Goal: Task Accomplishment & Management: Manage account settings

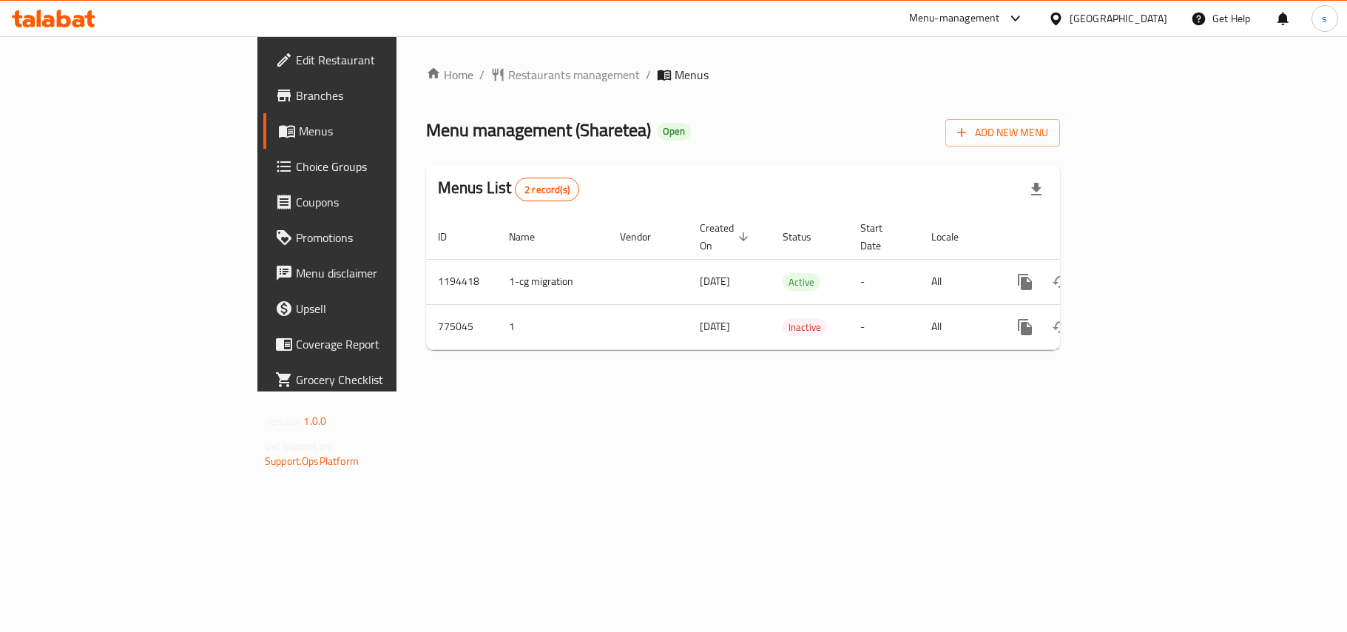
click at [1080, 15] on div "[GEOGRAPHIC_DATA]" at bounding box center [1119, 18] width 98 height 16
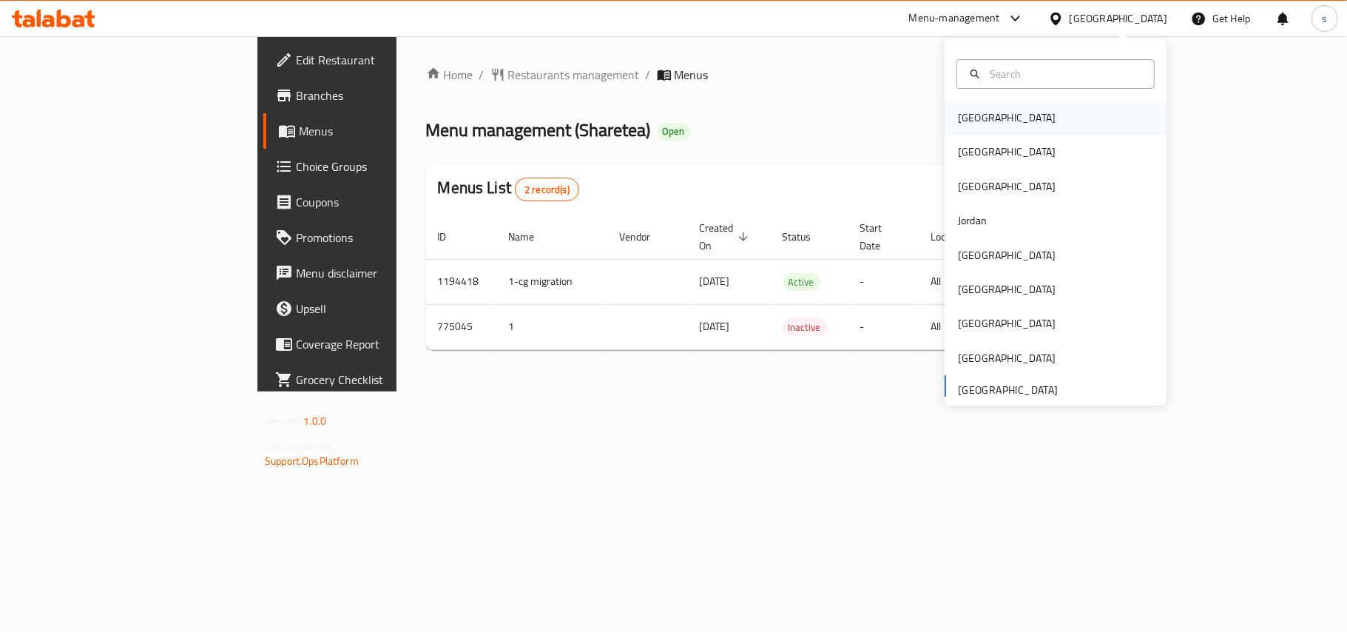
click at [958, 118] on div "Bahrain" at bounding box center [1007, 117] width 98 height 16
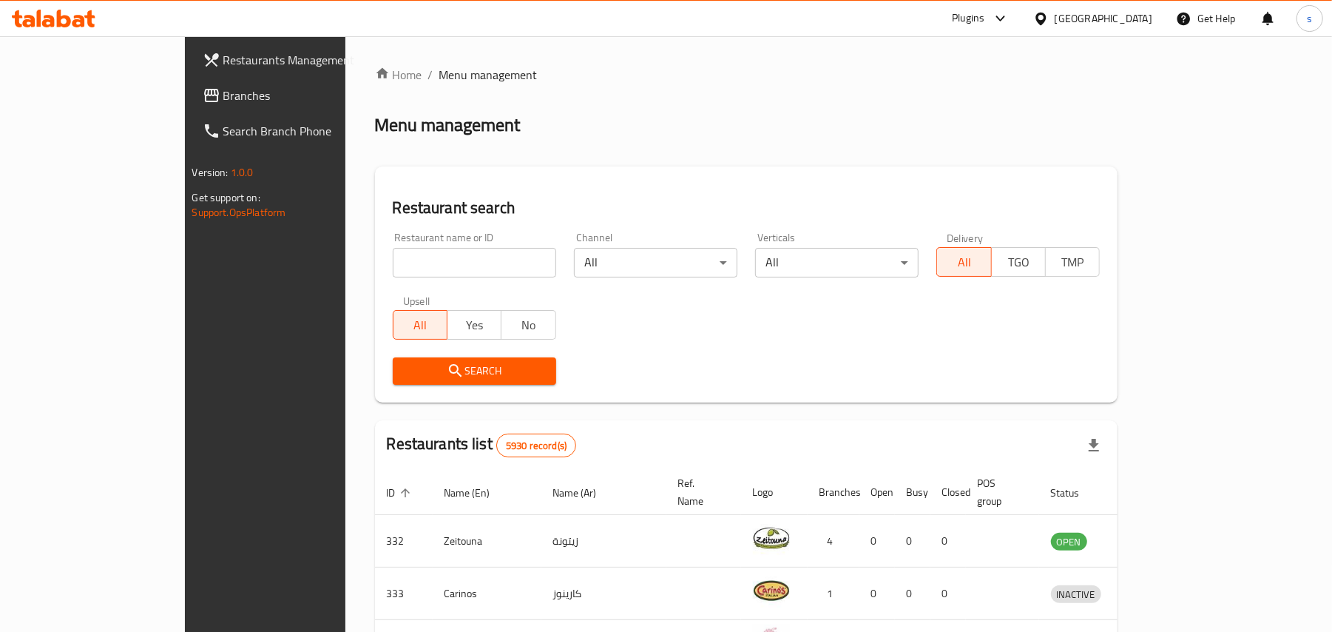
click at [1124, 25] on div "[GEOGRAPHIC_DATA]" at bounding box center [1104, 18] width 98 height 16
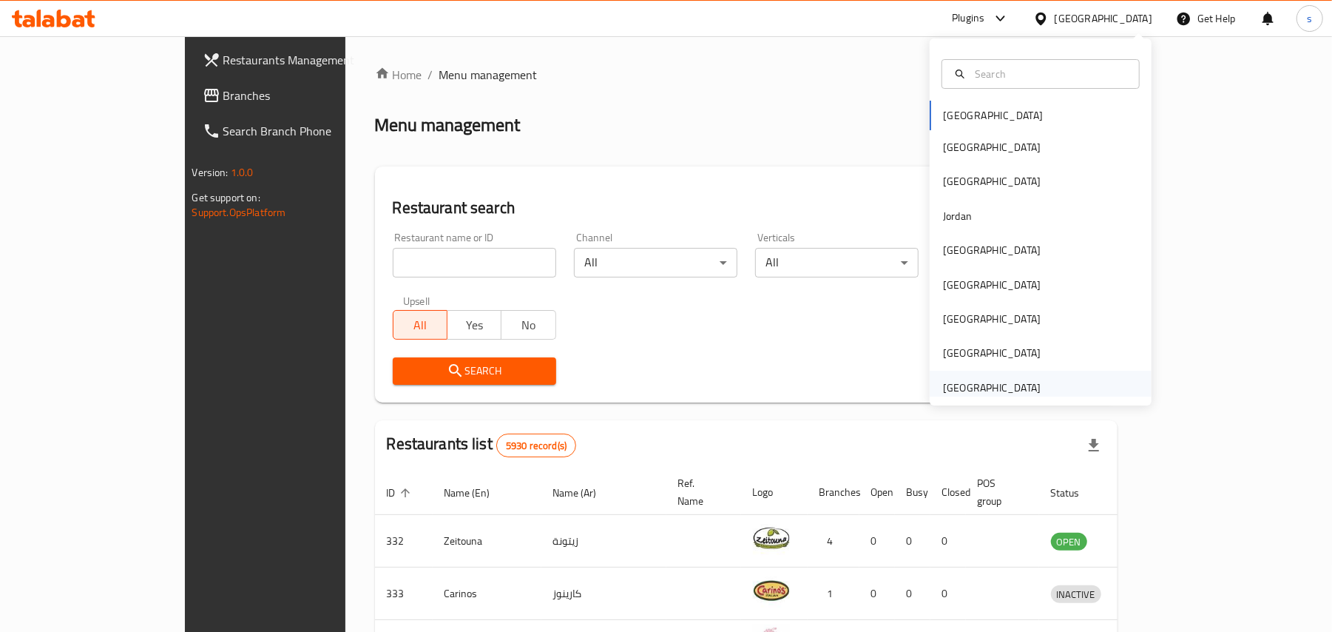
click at [971, 394] on div "[GEOGRAPHIC_DATA]" at bounding box center [992, 387] width 98 height 16
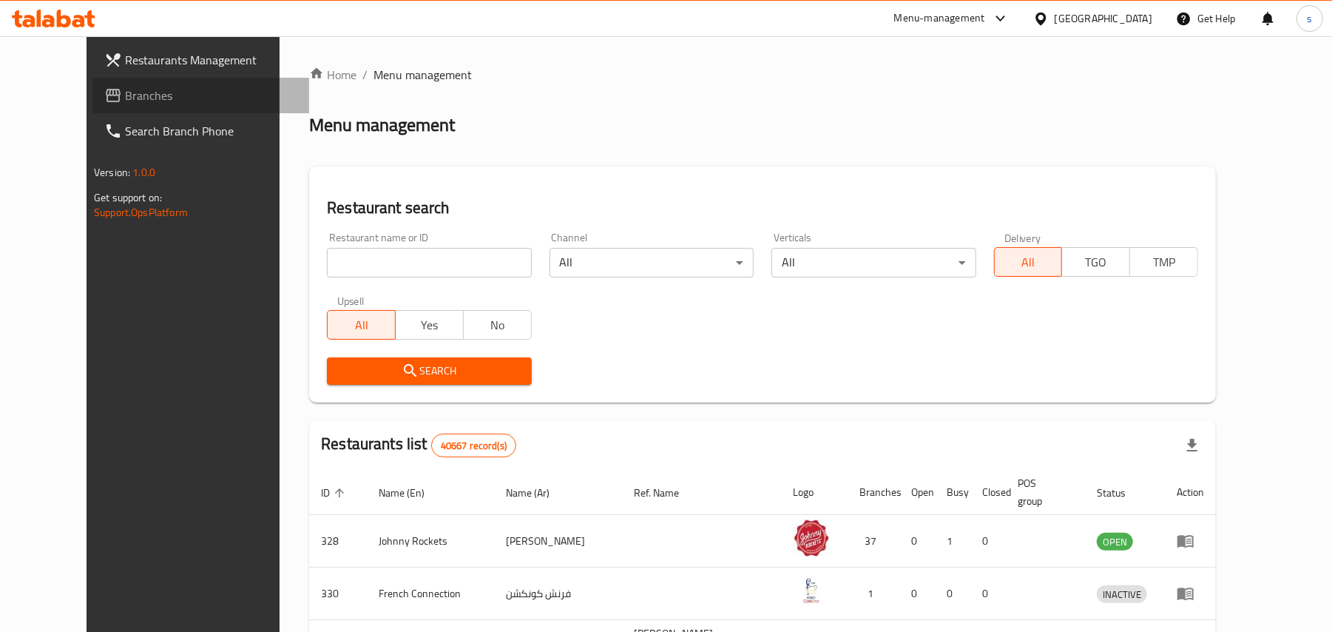
click at [125, 95] on span "Branches" at bounding box center [211, 96] width 172 height 18
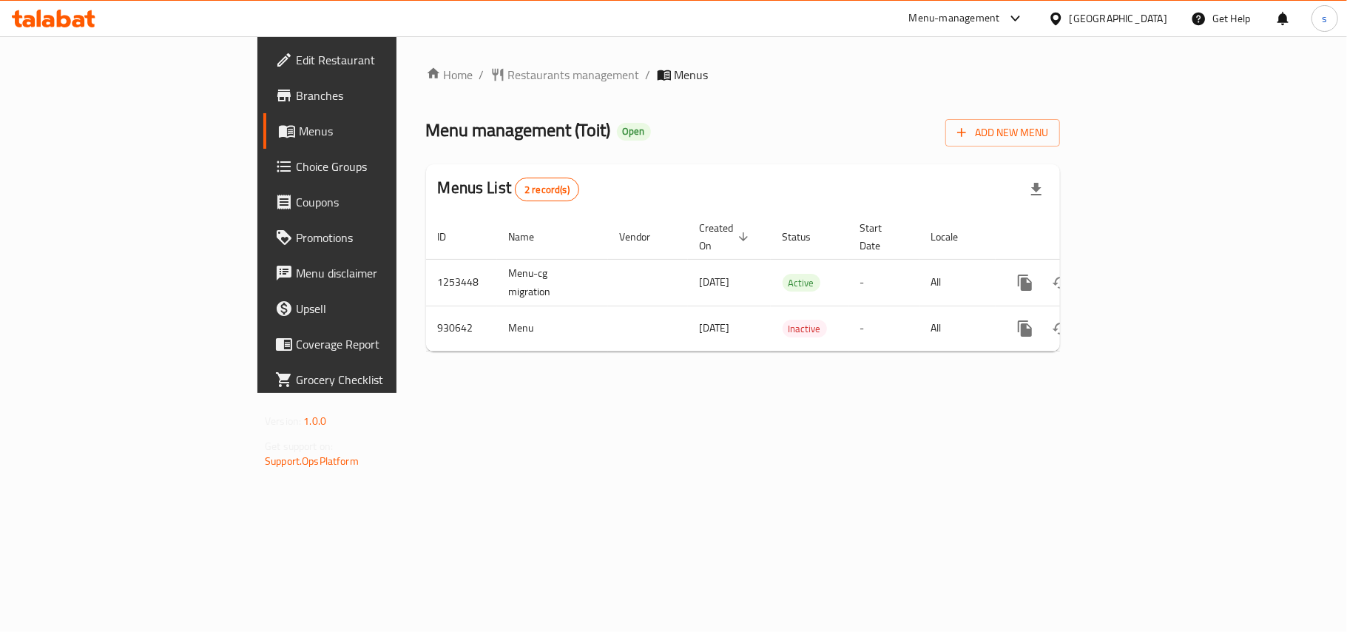
click at [1090, 16] on div "[GEOGRAPHIC_DATA]" at bounding box center [1119, 18] width 98 height 16
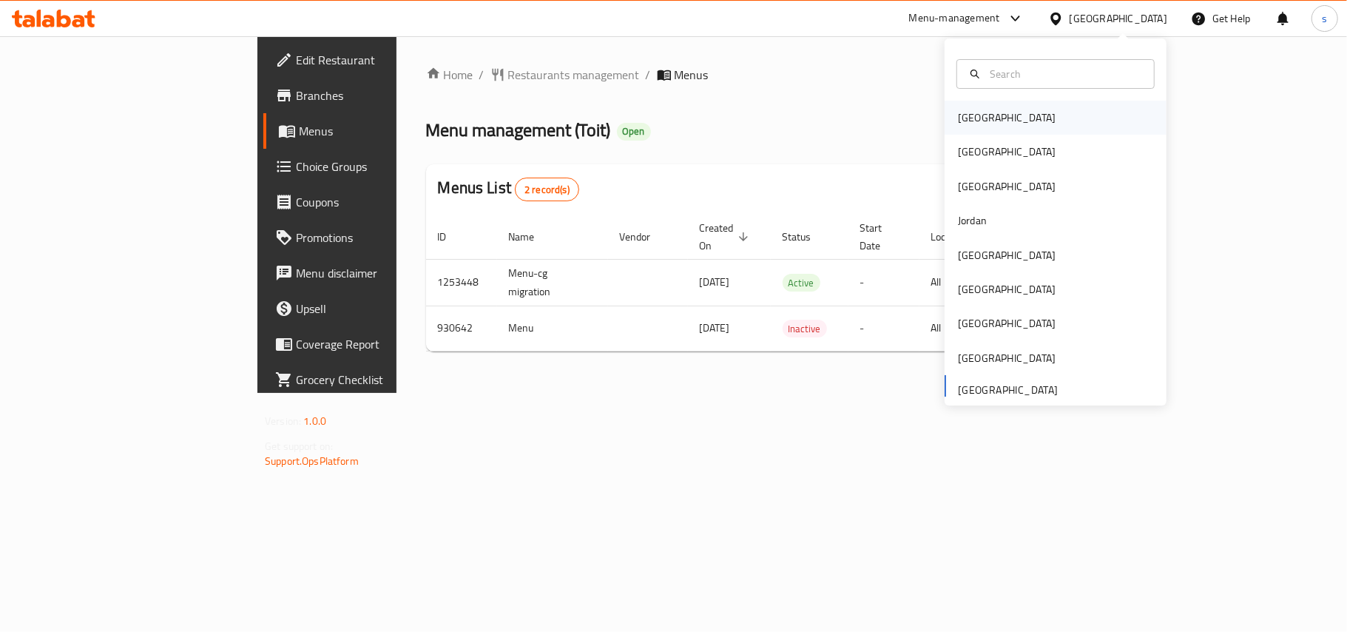
click at [972, 117] on div "Bahrain" at bounding box center [1007, 117] width 98 height 16
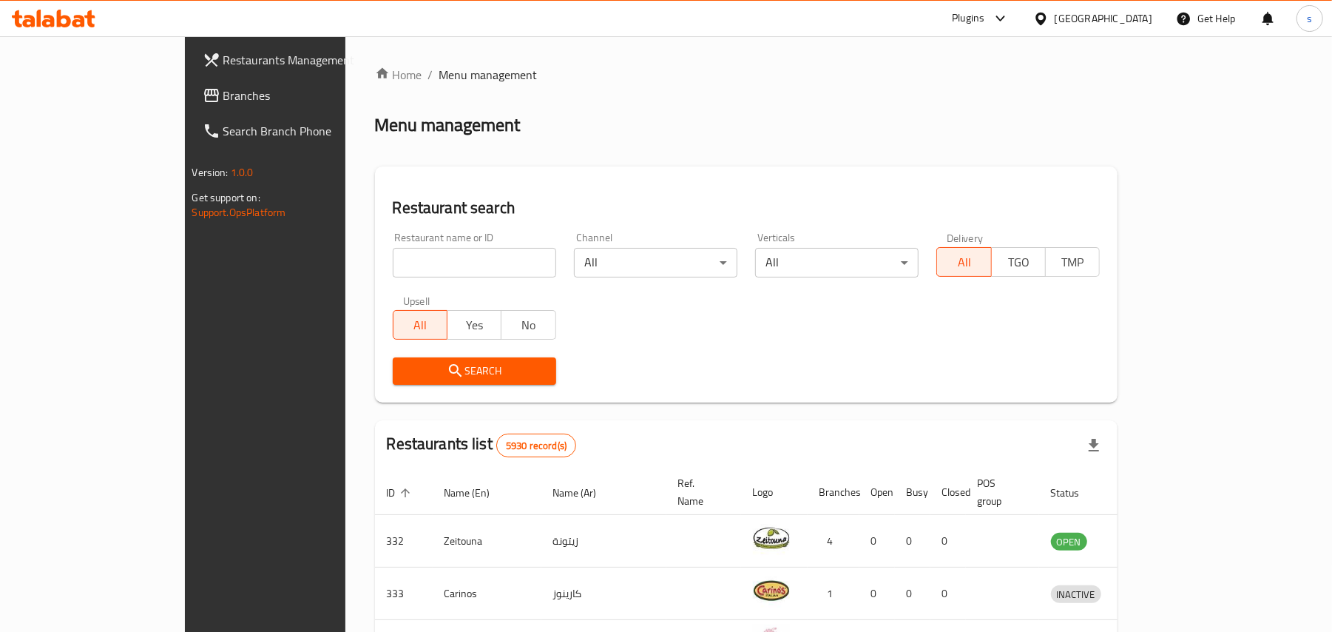
click at [1150, 18] on div "[GEOGRAPHIC_DATA]" at bounding box center [1104, 18] width 98 height 16
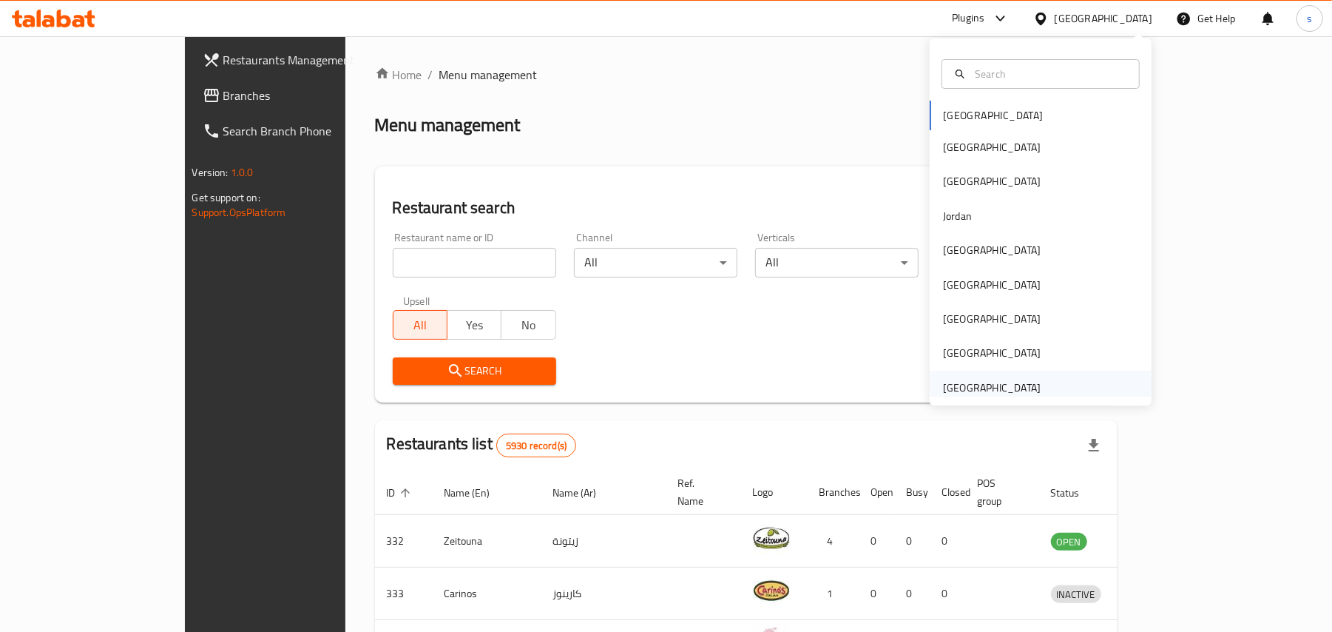
click at [979, 388] on div "[GEOGRAPHIC_DATA]" at bounding box center [992, 387] width 98 height 16
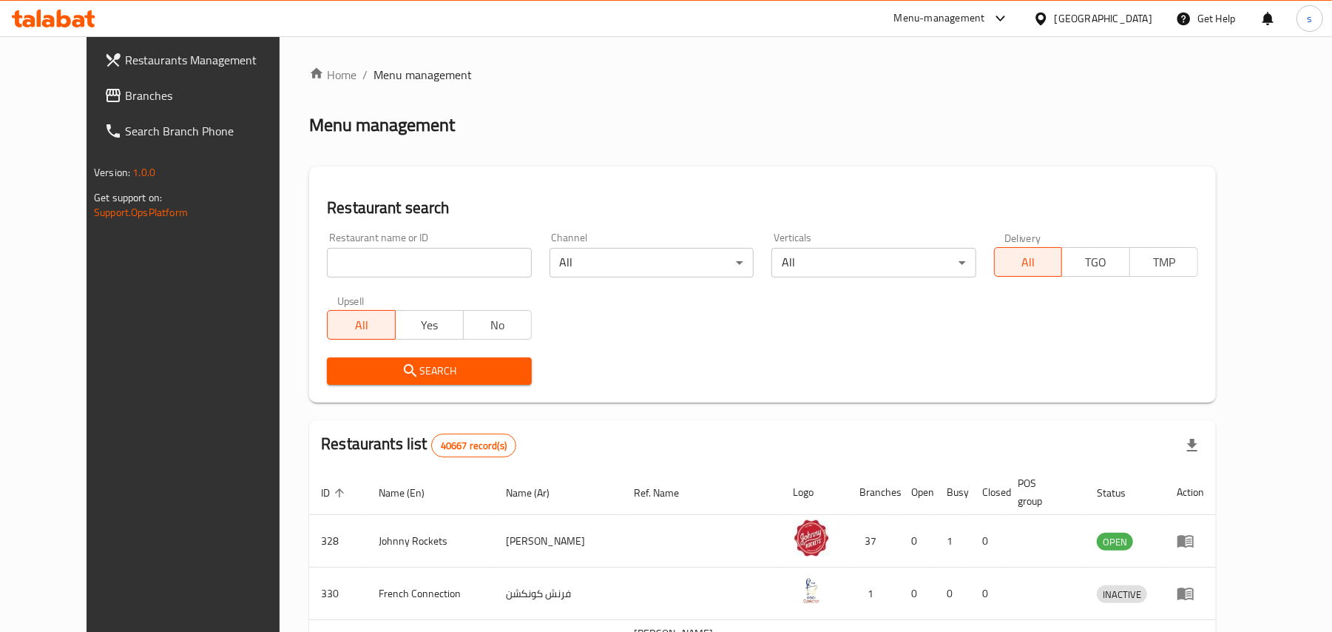
click at [125, 95] on span "Branches" at bounding box center [211, 96] width 172 height 18
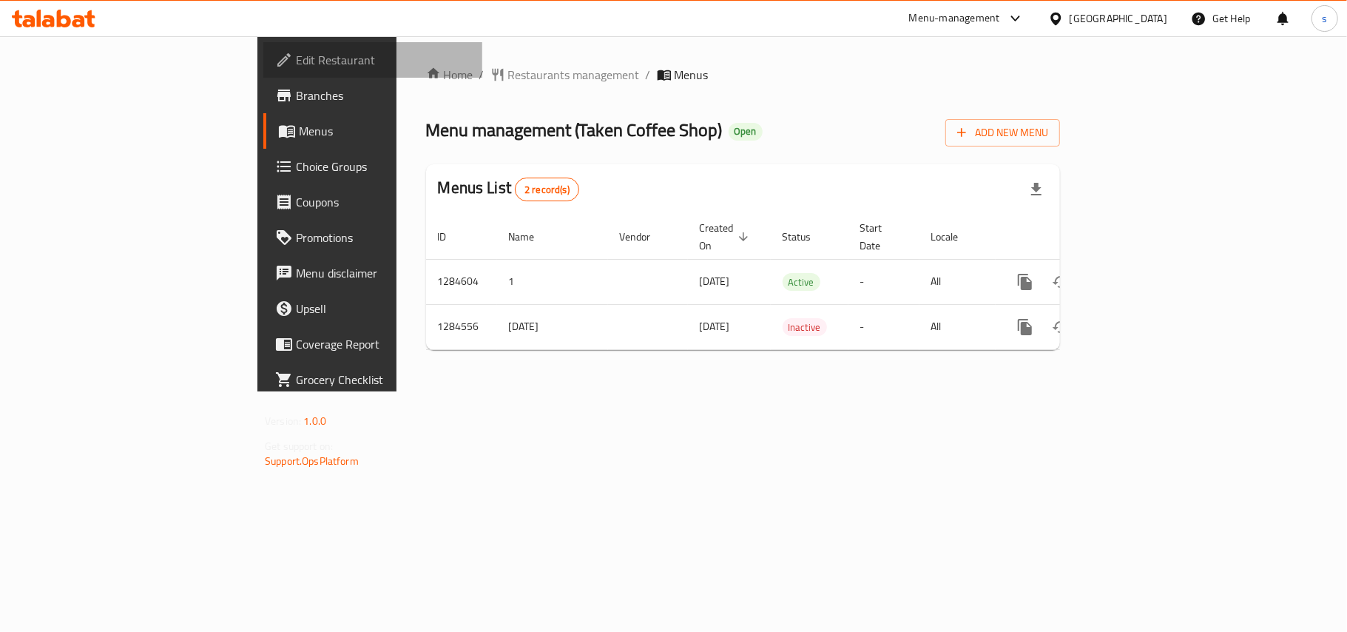
click at [296, 67] on span "Edit Restaurant" at bounding box center [383, 60] width 175 height 18
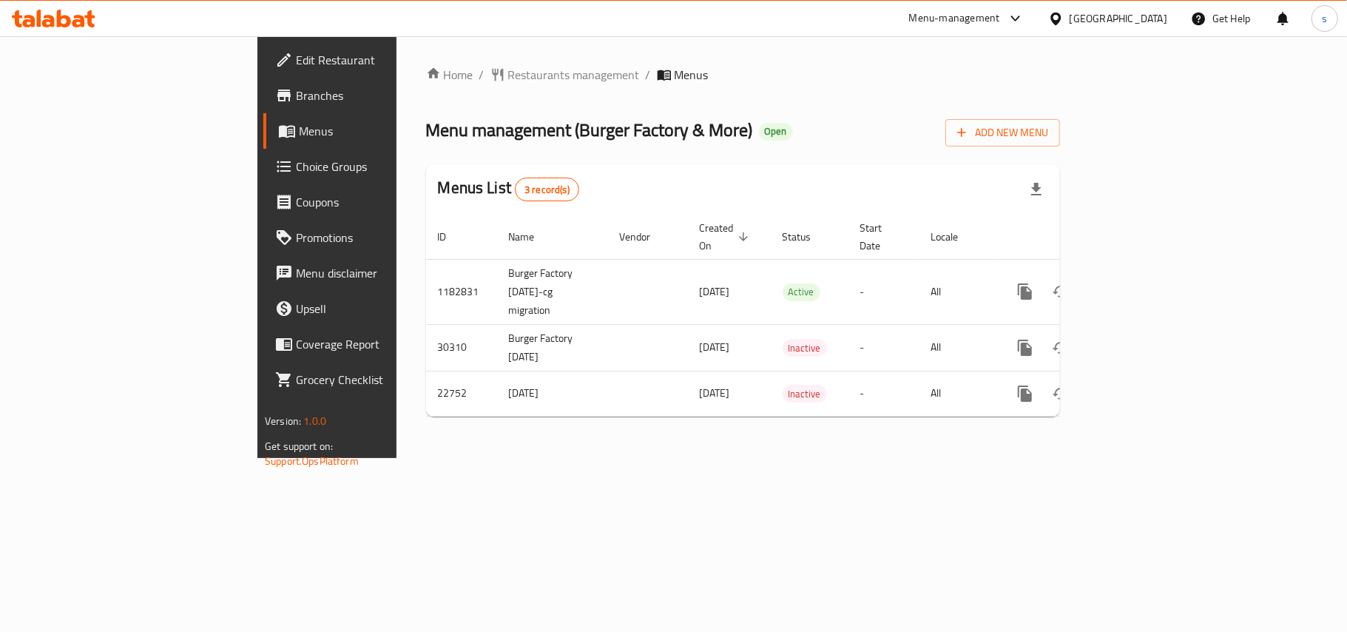
click at [296, 58] on span "Edit Restaurant" at bounding box center [383, 60] width 175 height 18
click at [1160, 21] on div "[GEOGRAPHIC_DATA]" at bounding box center [1119, 18] width 98 height 16
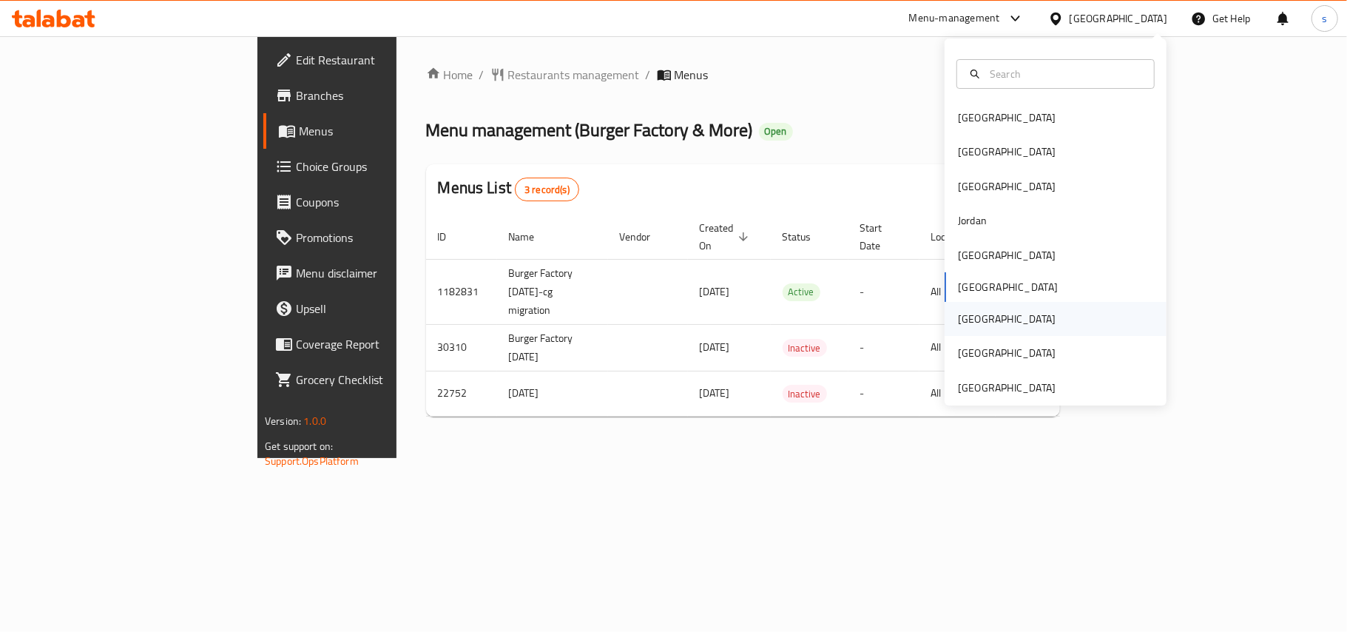
click at [958, 323] on div "[GEOGRAPHIC_DATA]" at bounding box center [1007, 319] width 98 height 16
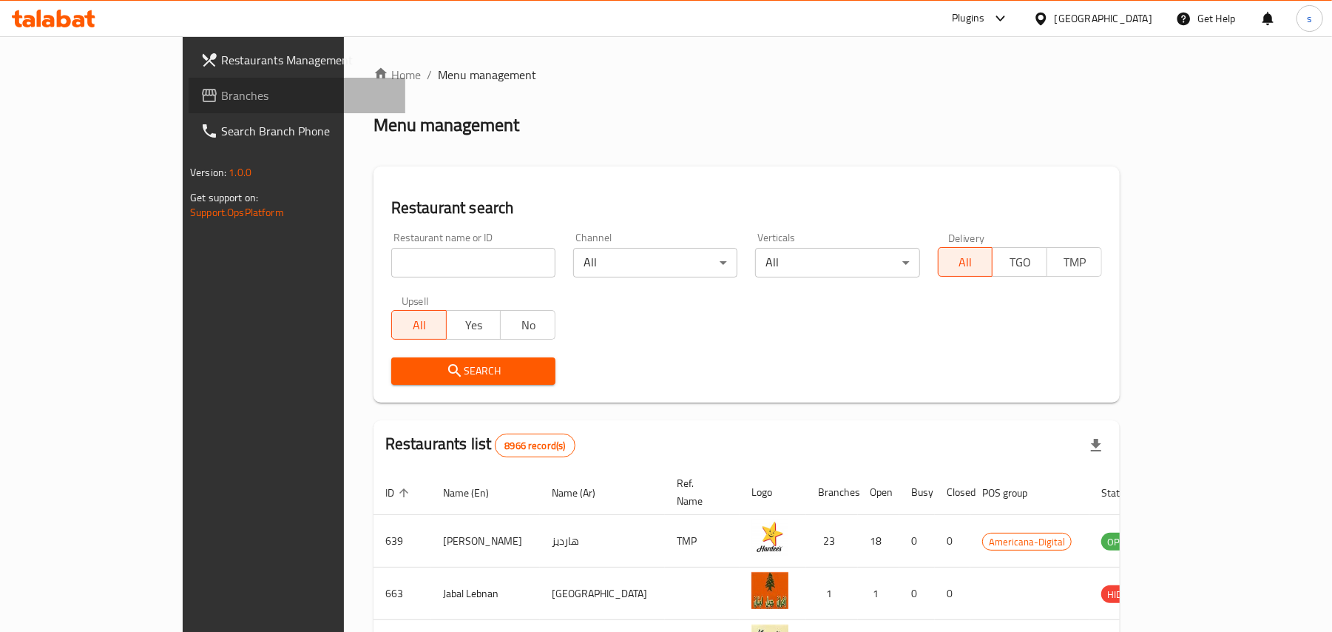
click at [221, 96] on span "Branches" at bounding box center [307, 96] width 172 height 18
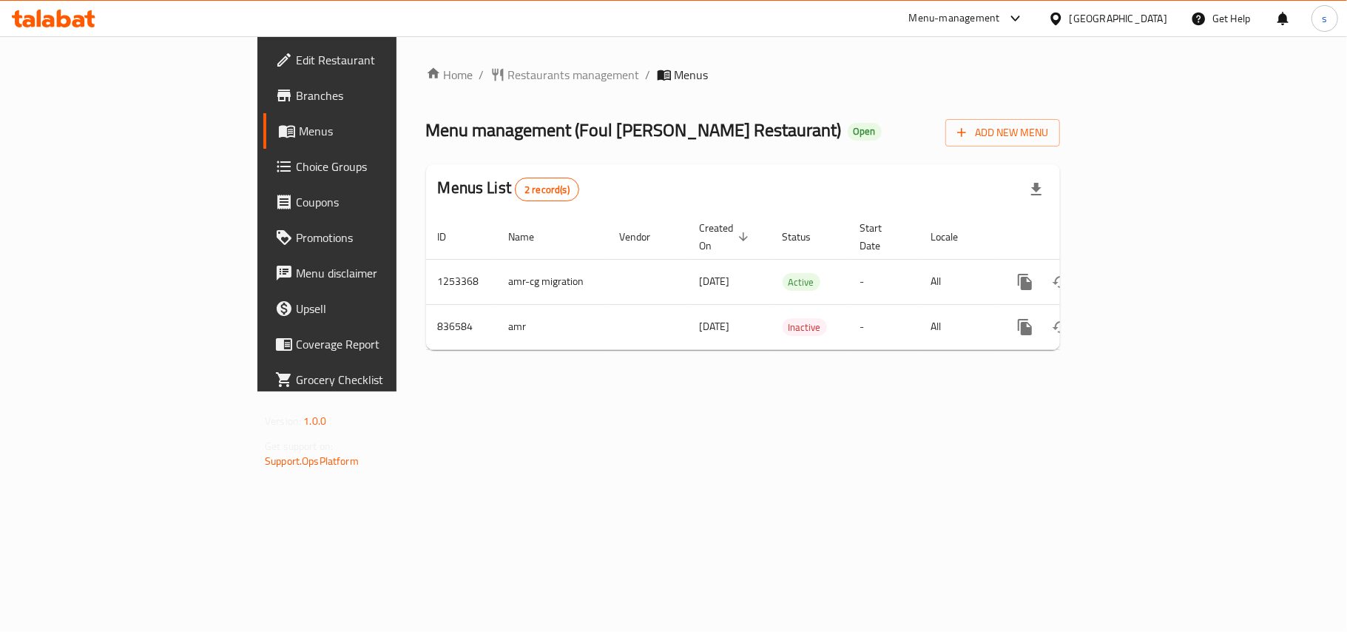
click at [1154, 19] on div "[GEOGRAPHIC_DATA]" at bounding box center [1119, 18] width 98 height 16
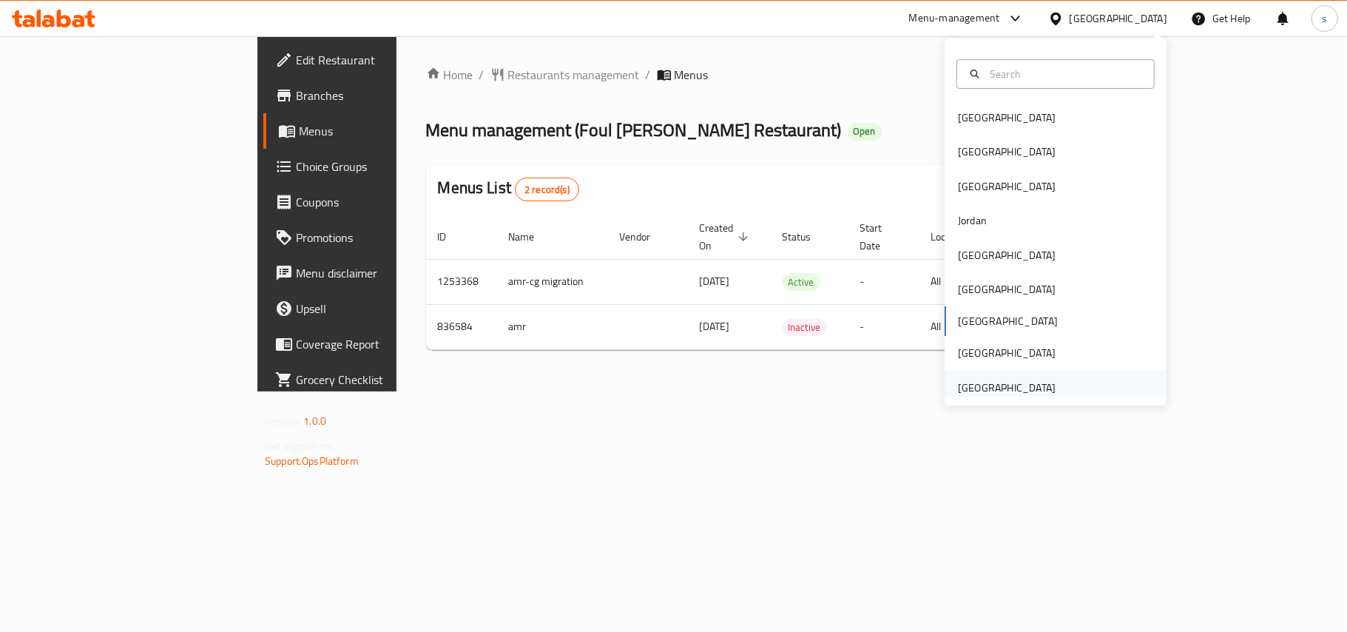
click at [1004, 385] on div "[GEOGRAPHIC_DATA]" at bounding box center [1007, 387] width 98 height 16
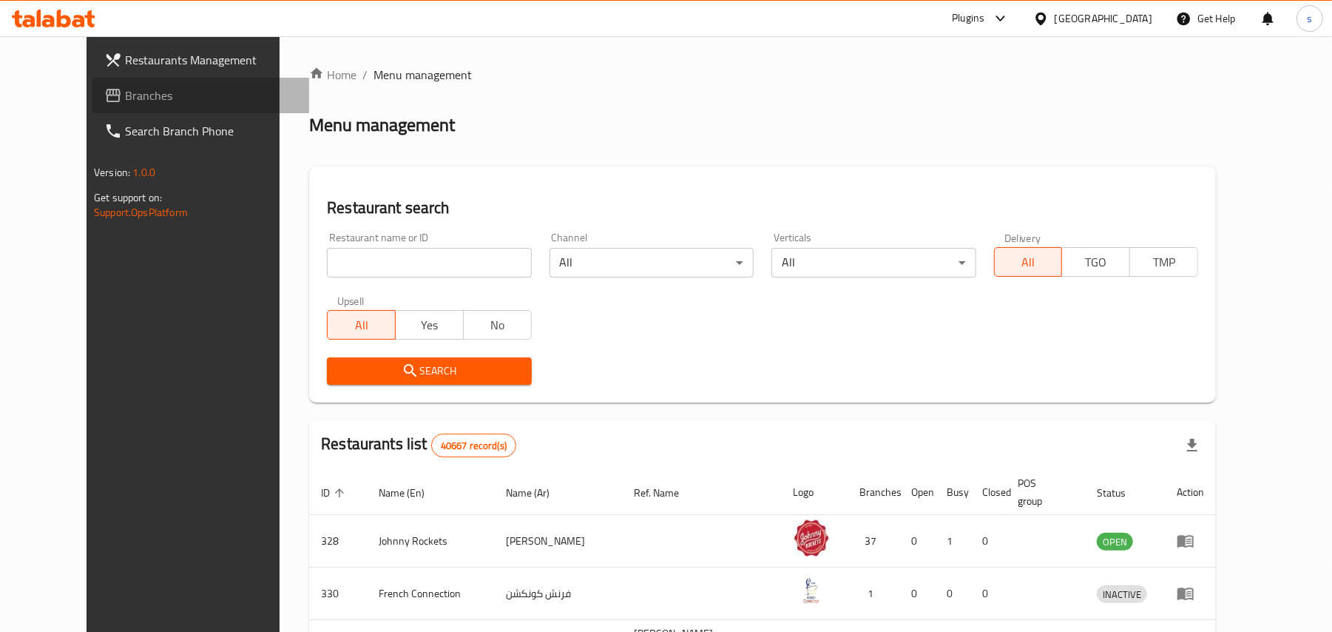
click at [125, 98] on span "Branches" at bounding box center [211, 96] width 172 height 18
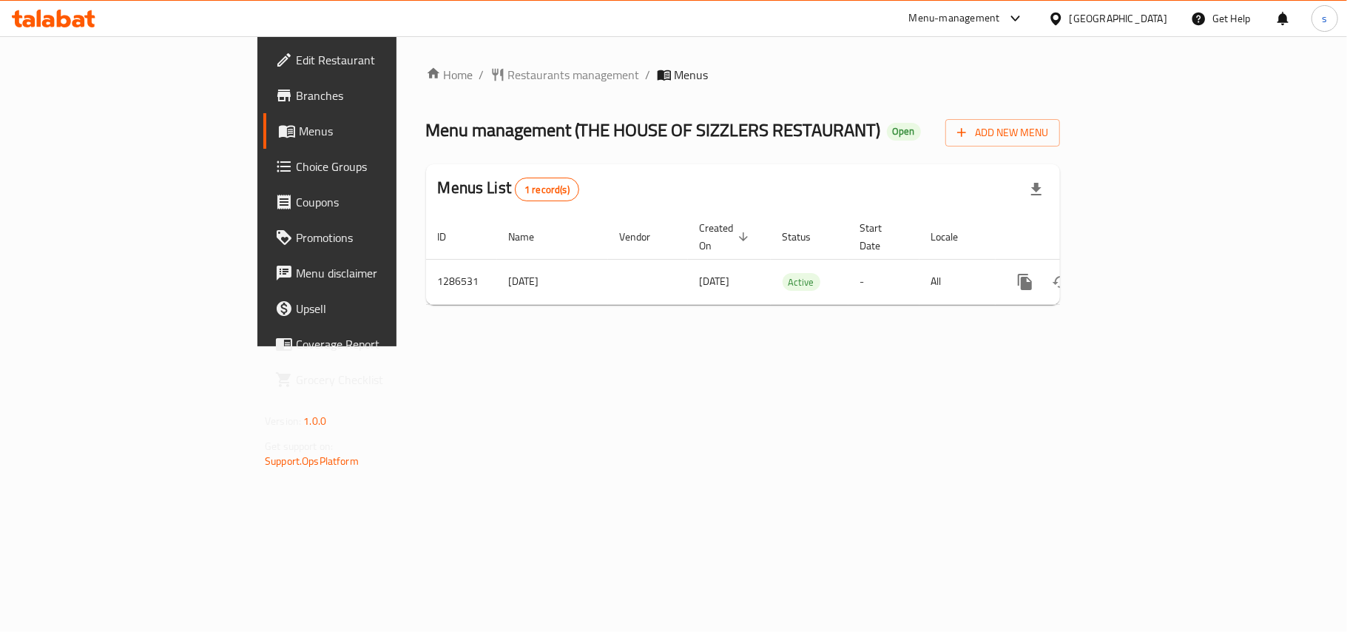
click at [1133, 16] on div "[GEOGRAPHIC_DATA]" at bounding box center [1119, 18] width 98 height 16
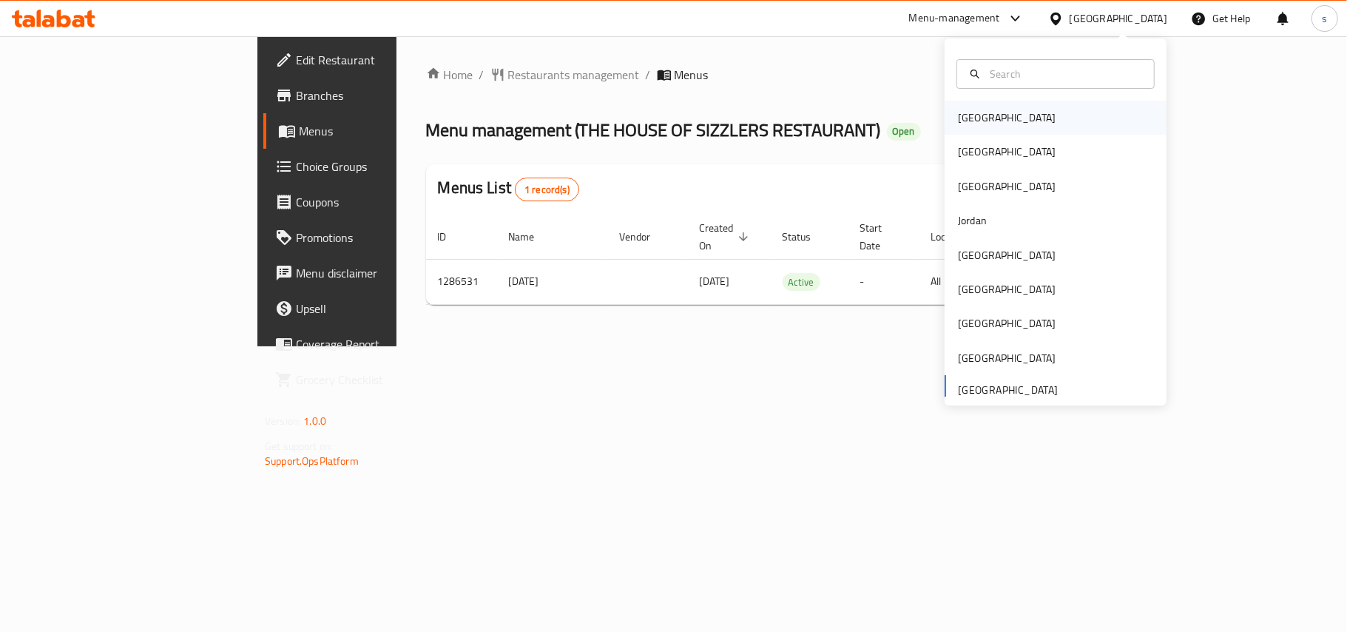
click at [958, 120] on div "[GEOGRAPHIC_DATA]" at bounding box center [1007, 117] width 98 height 16
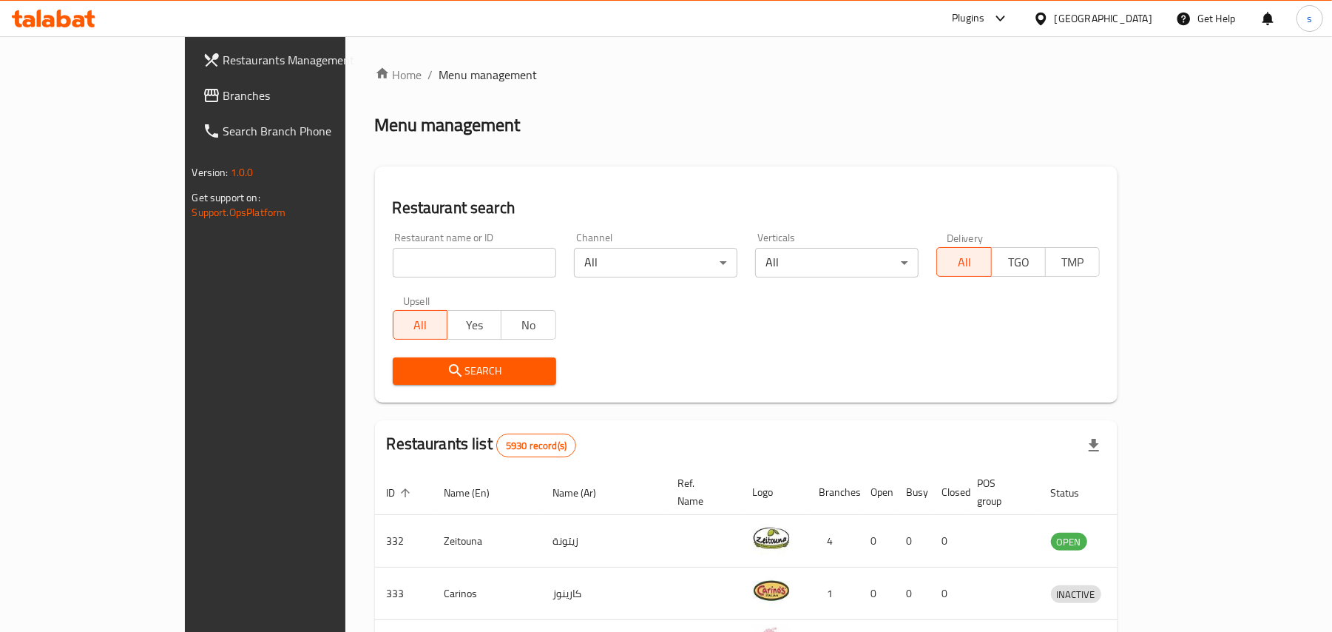
click at [1152, 16] on div "[GEOGRAPHIC_DATA]" at bounding box center [1093, 19] width 143 height 36
click at [1122, 16] on div "[GEOGRAPHIC_DATA]" at bounding box center [1104, 18] width 98 height 16
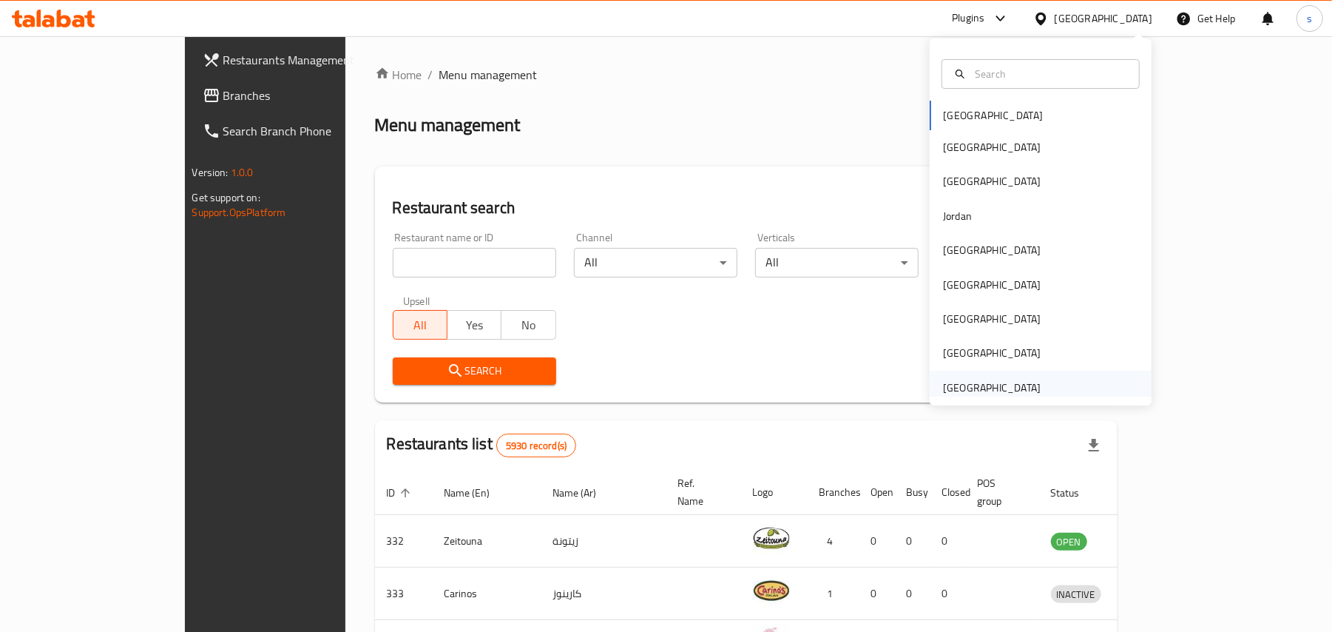
click at [1012, 385] on div "[GEOGRAPHIC_DATA]" at bounding box center [992, 387] width 98 height 16
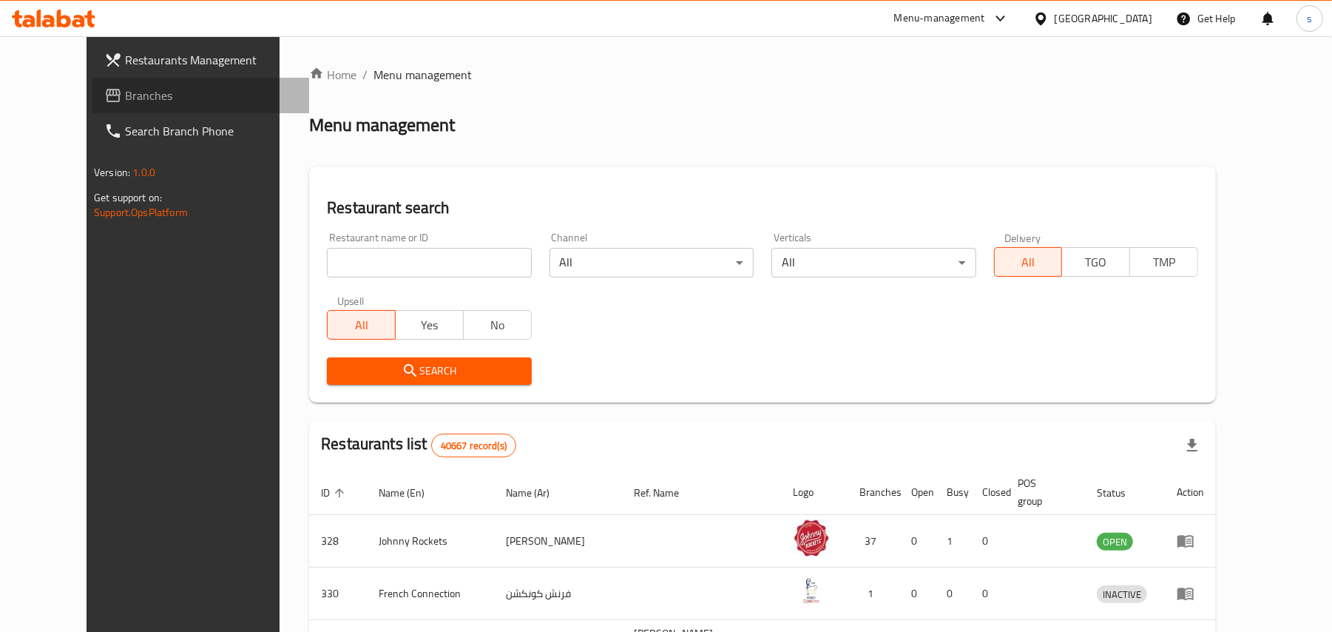
click at [125, 90] on span "Branches" at bounding box center [211, 96] width 172 height 18
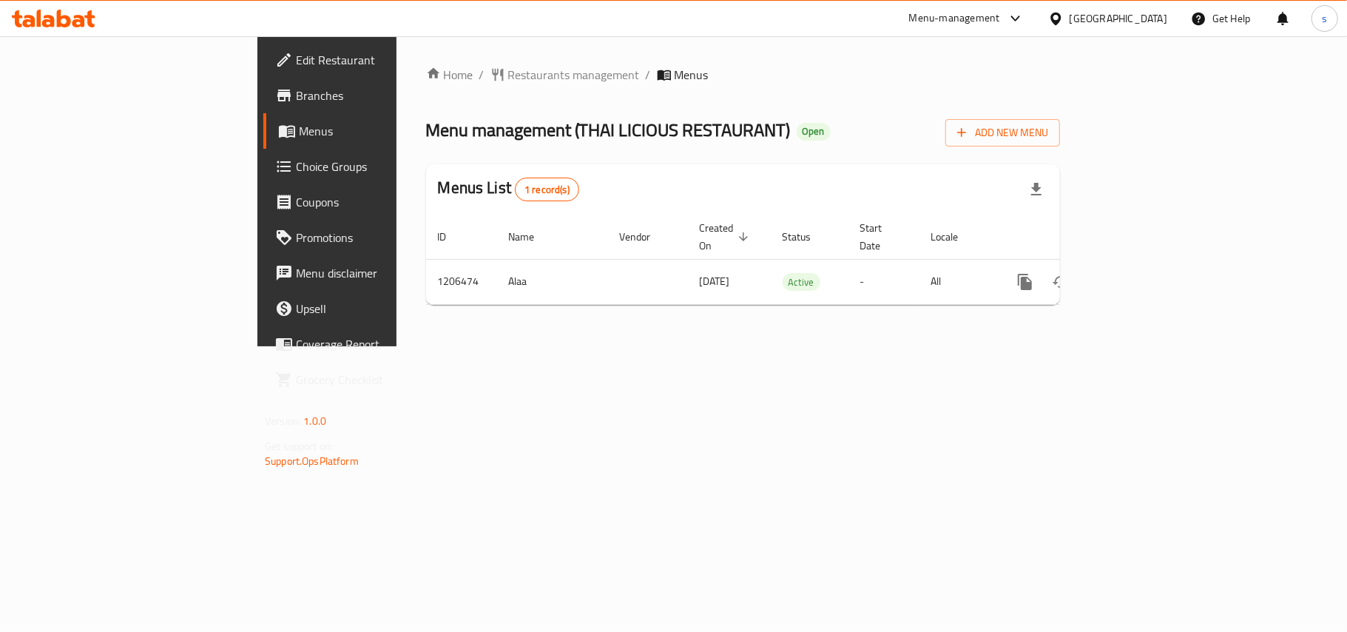
click at [1130, 25] on div "[GEOGRAPHIC_DATA]" at bounding box center [1119, 18] width 98 height 16
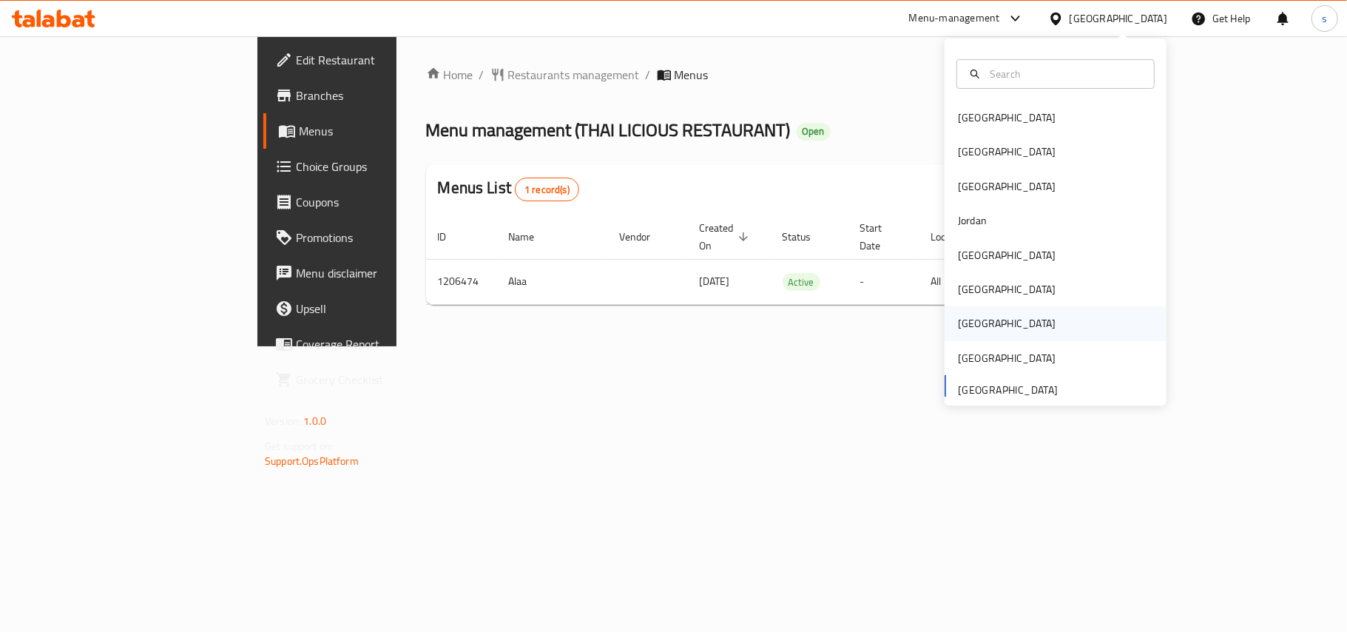
click at [971, 324] on div "[GEOGRAPHIC_DATA]" at bounding box center [1006, 323] width 121 height 34
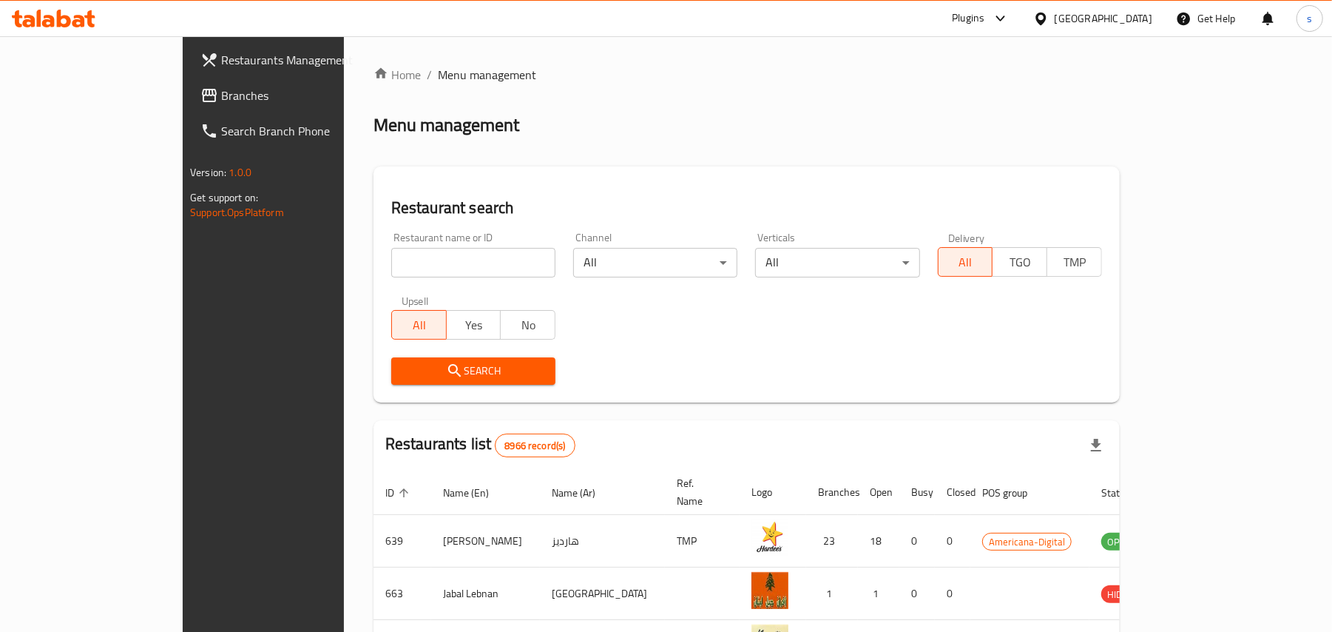
click at [221, 95] on span "Branches" at bounding box center [307, 96] width 172 height 18
